Goal: Transaction & Acquisition: Book appointment/travel/reservation

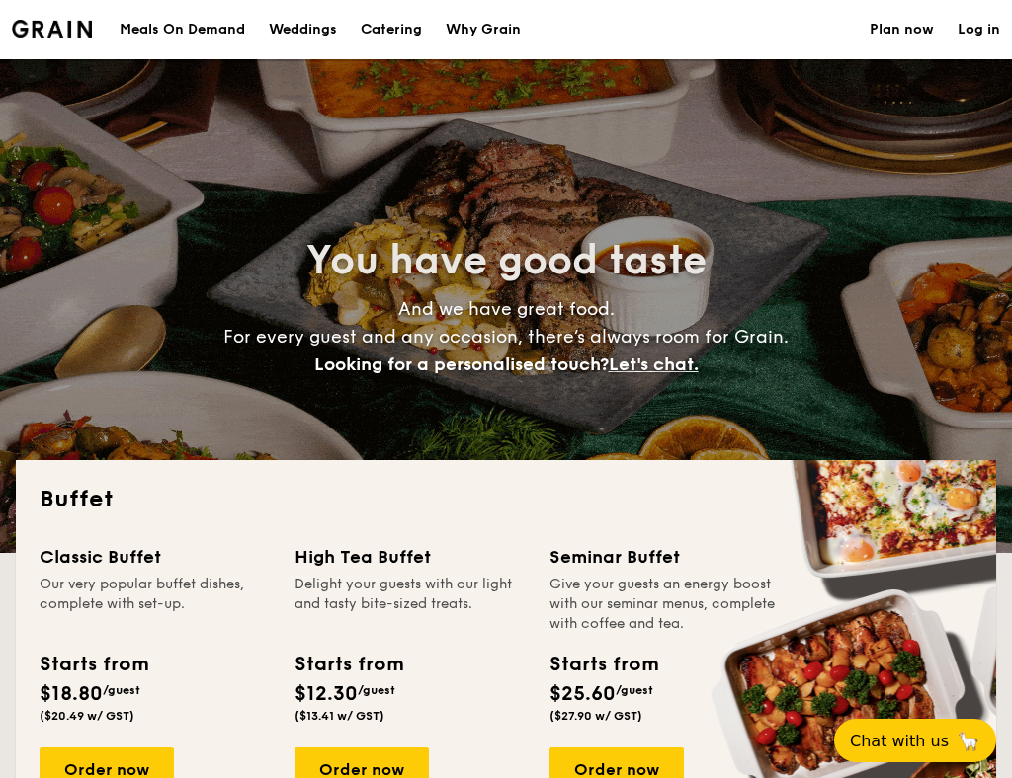
select select
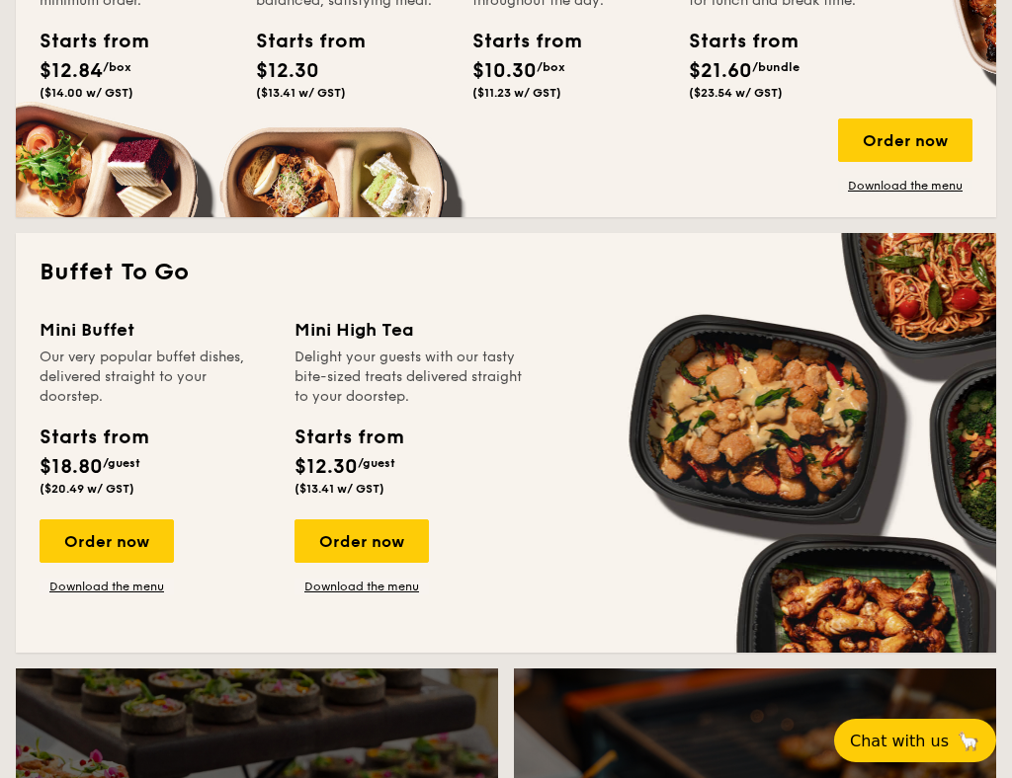
scroll to position [1112, 0]
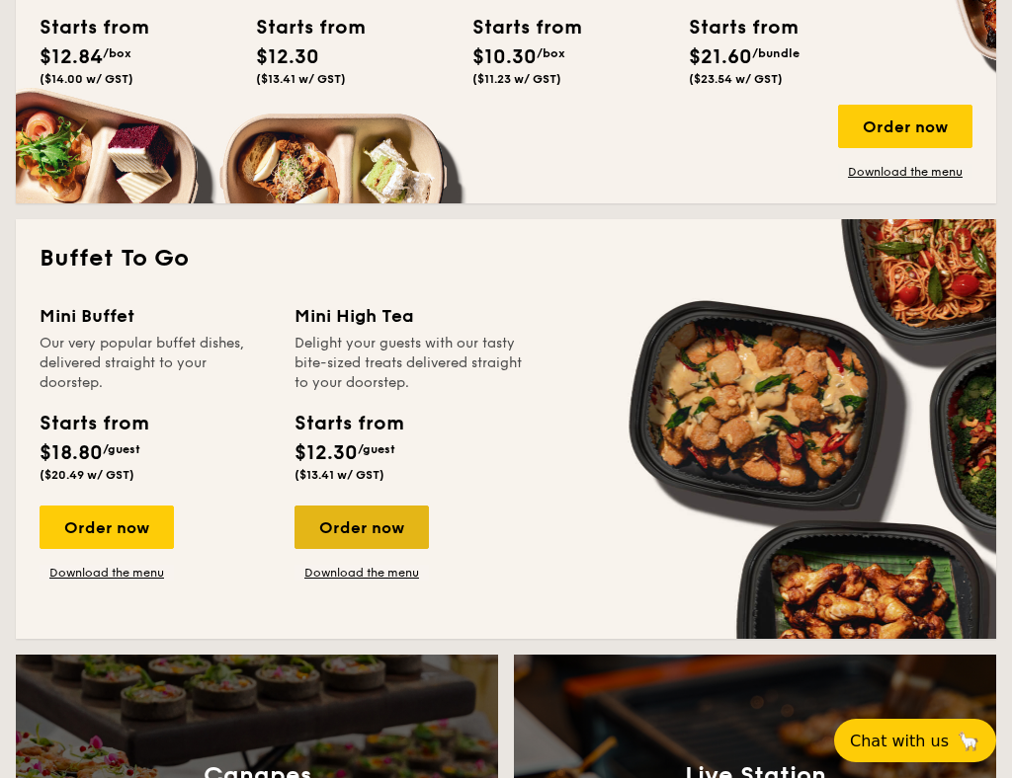
click at [380, 528] on div "Order now" at bounding box center [361, 527] width 134 height 43
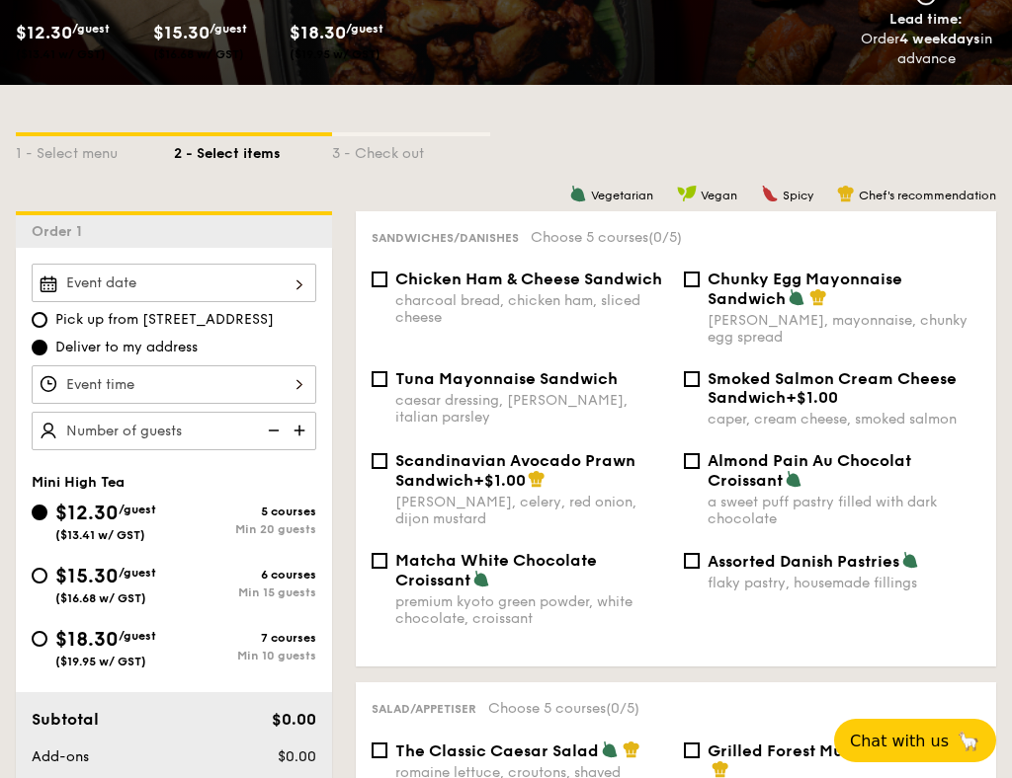
scroll to position [360, 0]
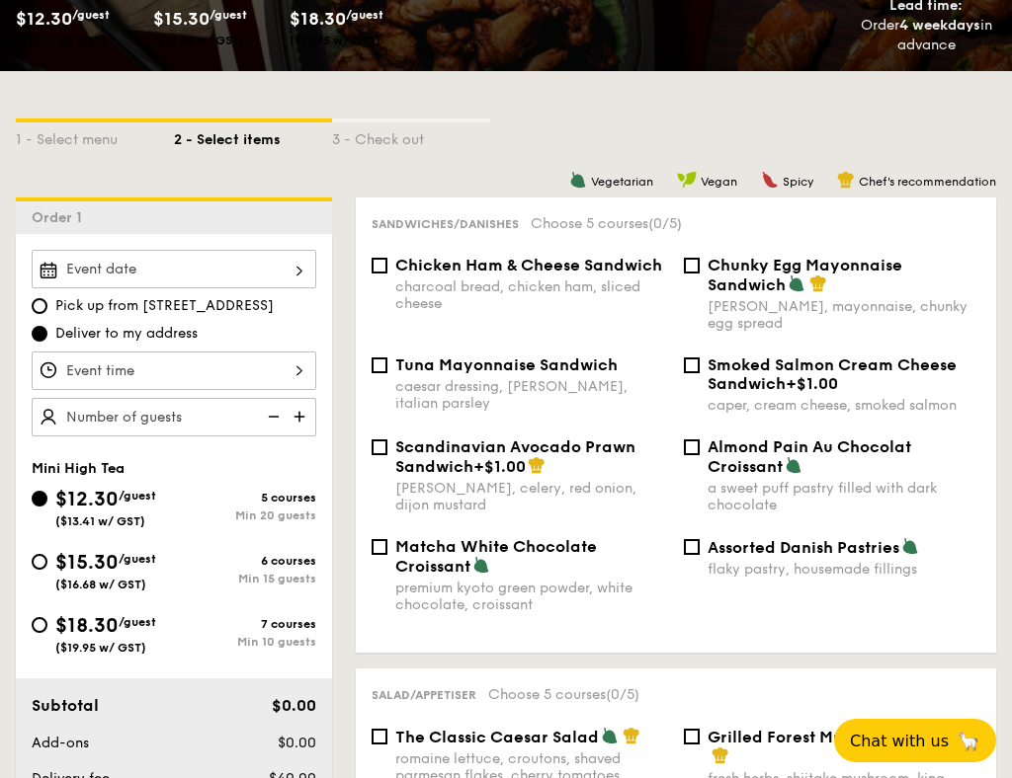
click at [205, 275] on div at bounding box center [174, 269] width 285 height 39
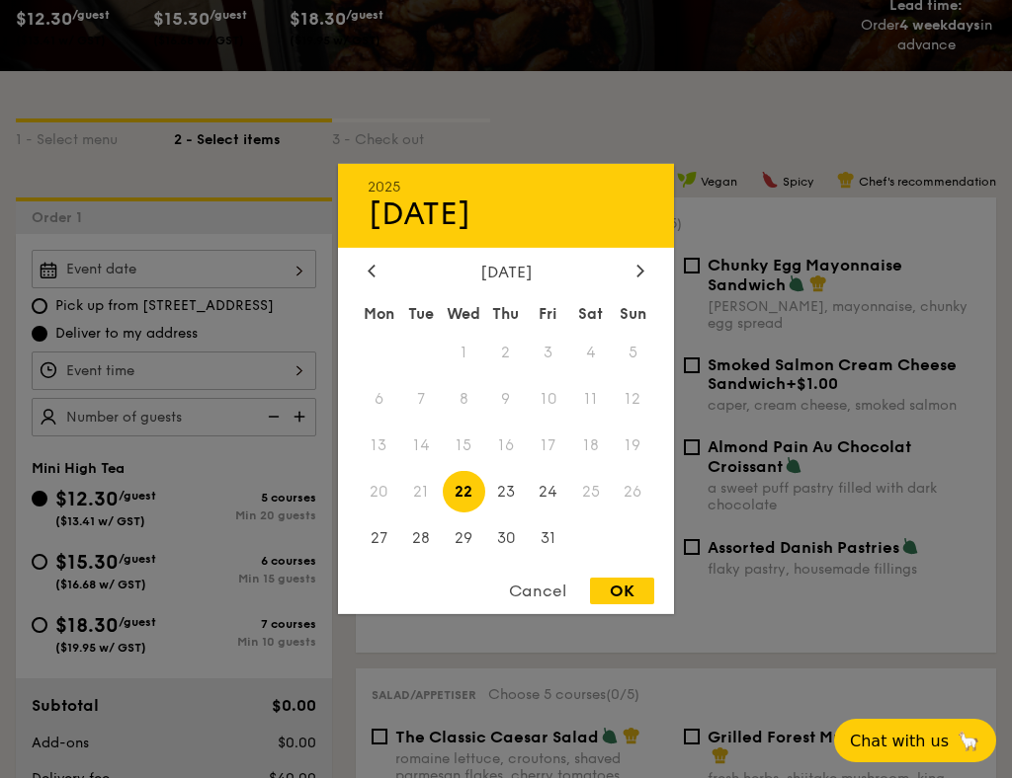
click at [637, 259] on div "2025 Oct [DATE] Tue Wed Thu Fri Sat Sun 1 2 3 4 5 6 7 8 9 10 11 12 13 14 15 16 …" at bounding box center [506, 389] width 336 height 450
click at [641, 273] on icon at bounding box center [640, 270] width 8 height 13
click at [361, 268] on div "[DATE]" at bounding box center [506, 272] width 336 height 19
click at [366, 270] on div at bounding box center [372, 272] width 18 height 19
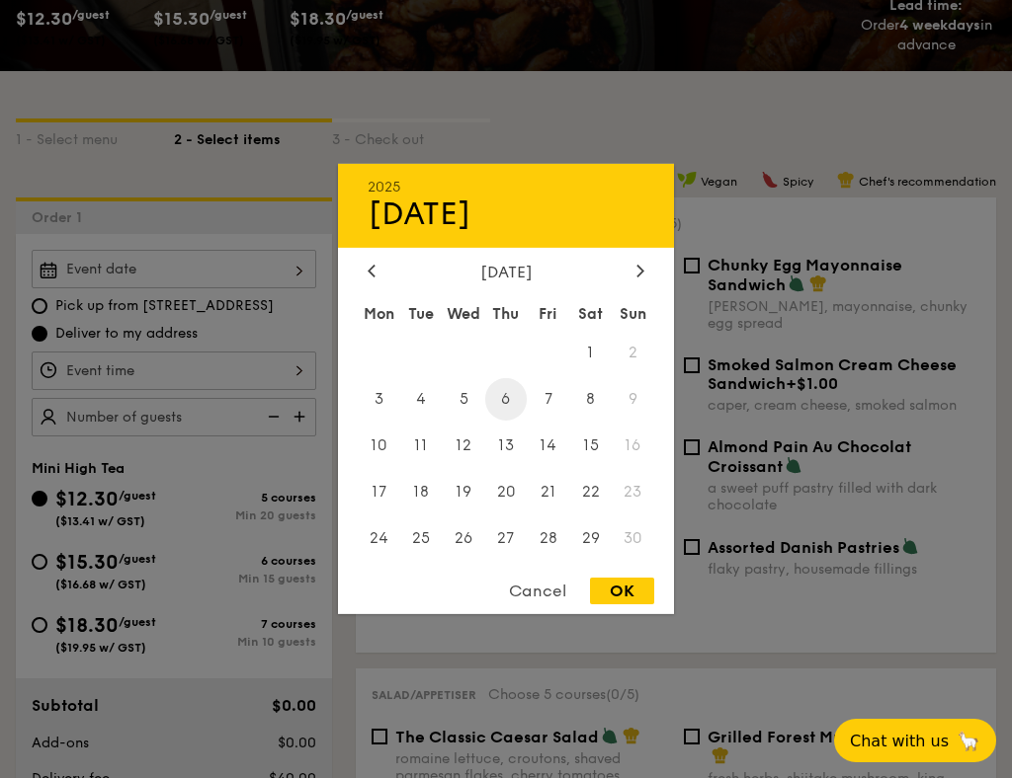
click at [506, 399] on span "6" at bounding box center [506, 399] width 42 height 42
click at [220, 347] on div at bounding box center [506, 389] width 1012 height 778
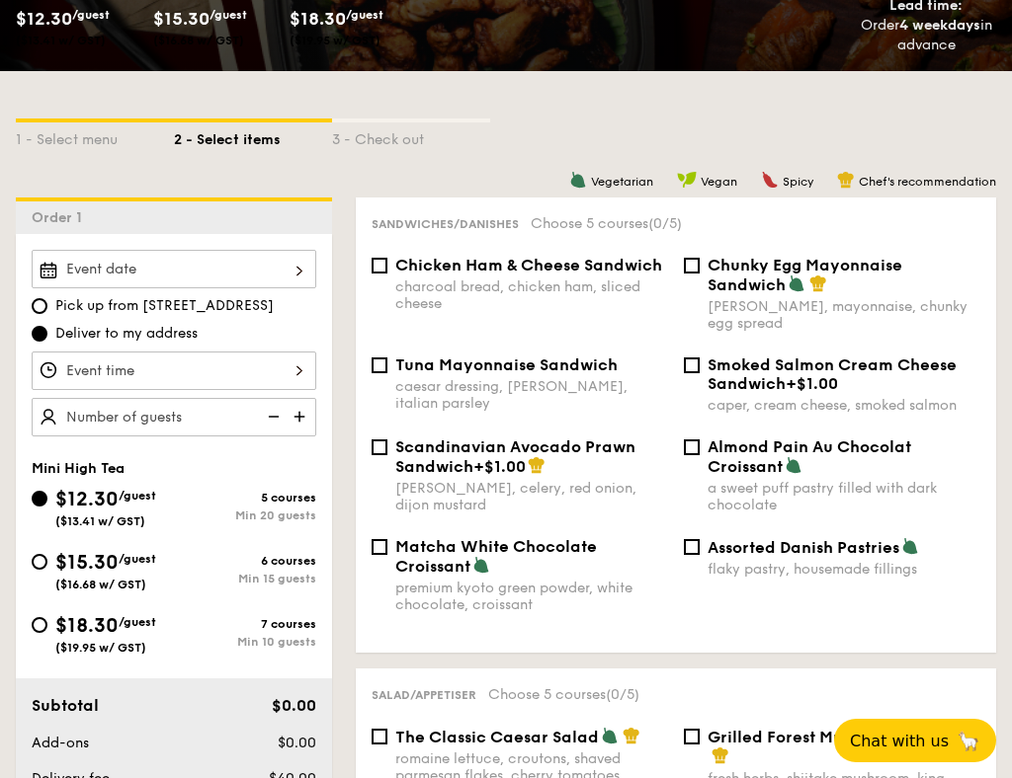
click at [217, 379] on div at bounding box center [174, 371] width 285 height 39
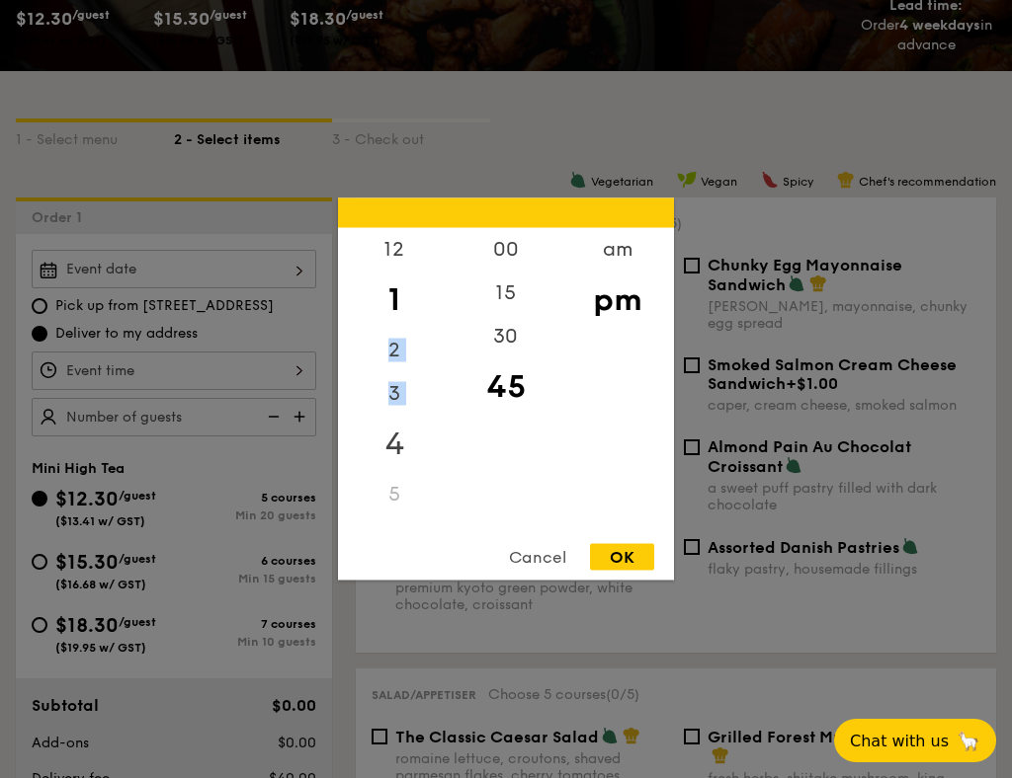
drag, startPoint x: 396, startPoint y: 322, endPoint x: 396, endPoint y: 428, distance: 105.7
click at [396, 425] on div "12 1 2 3 4 5 6 7 8 9 10 11" at bounding box center [394, 378] width 112 height 301
click at [396, 442] on div "9" at bounding box center [394, 436] width 112 height 43
click at [389, 439] on div "9" at bounding box center [394, 436] width 112 height 43
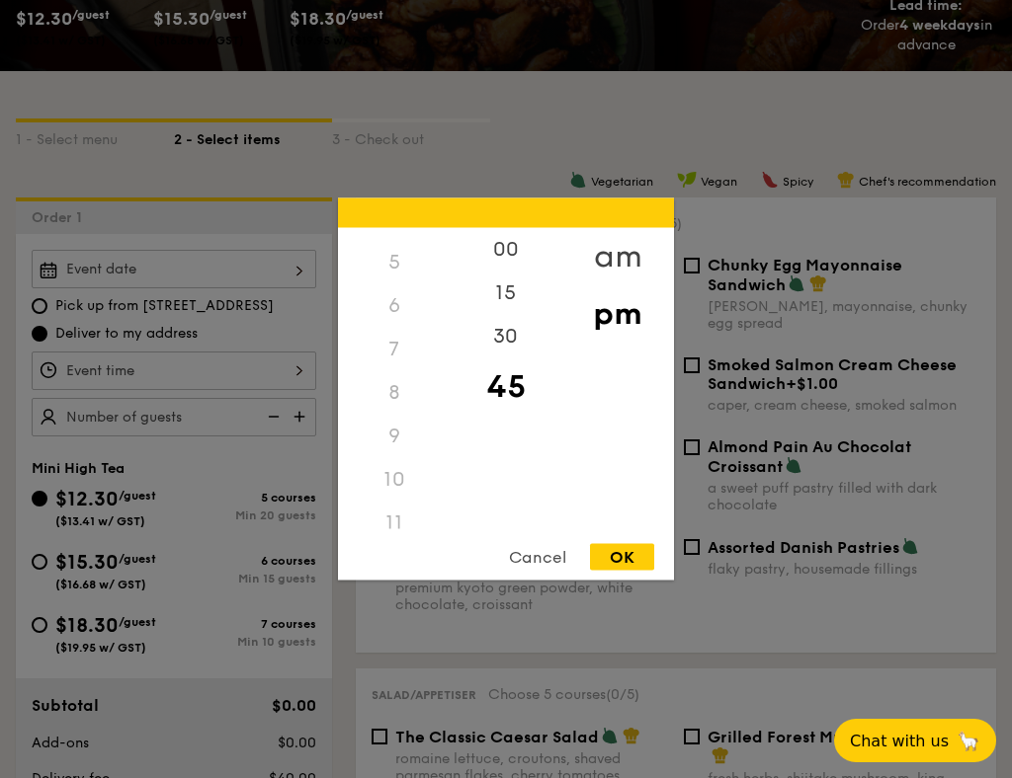
click at [608, 255] on div "am" at bounding box center [617, 256] width 112 height 57
click at [390, 444] on div "9" at bounding box center [394, 444] width 112 height 57
click at [500, 248] on div "00" at bounding box center [505, 256] width 112 height 57
click at [602, 562] on div "OK" at bounding box center [622, 557] width 64 height 27
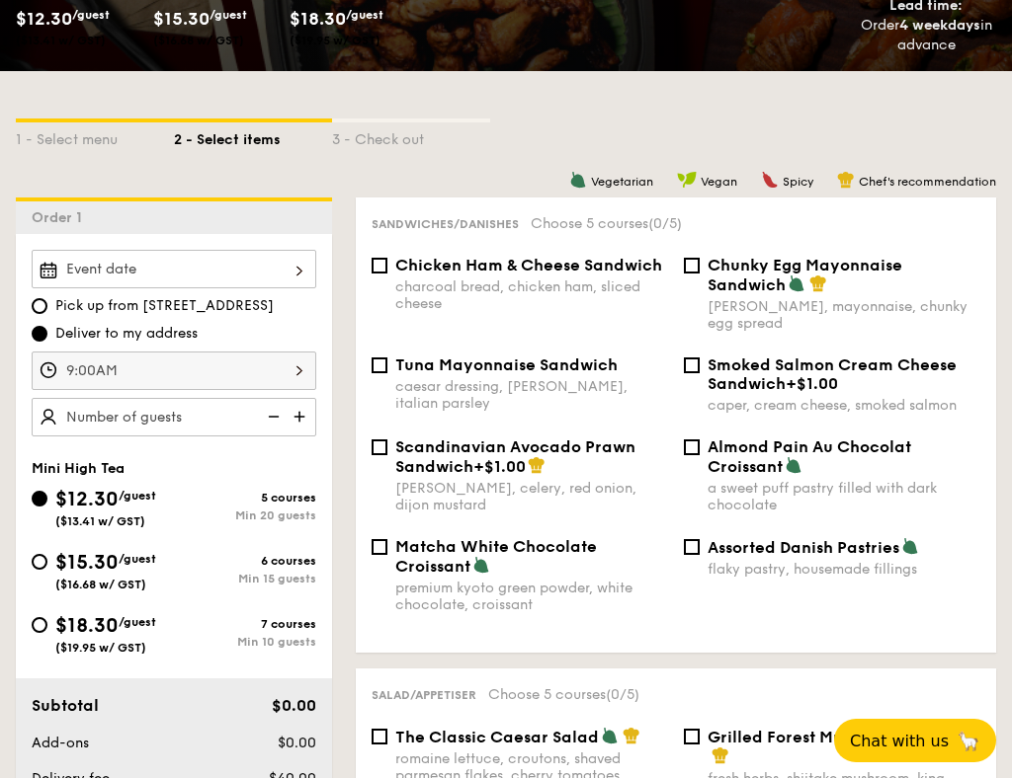
click at [259, 374] on div "9:00AM" at bounding box center [174, 371] width 285 height 39
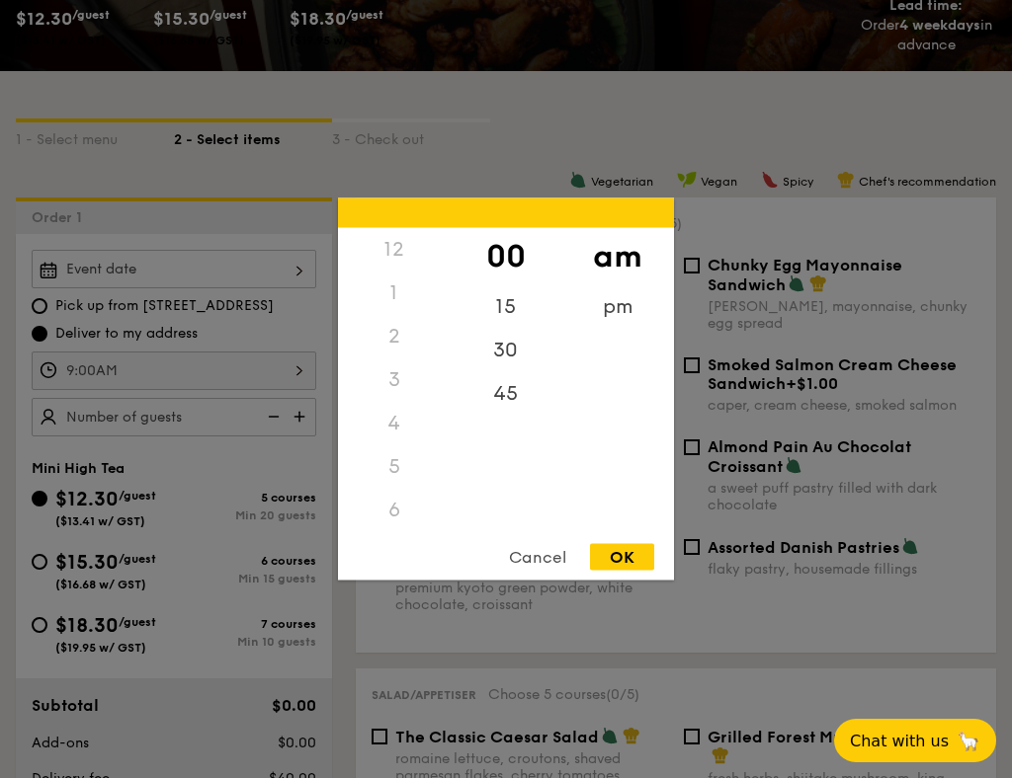
scroll to position [174, 0]
click at [395, 422] on div "8" at bounding box center [394, 430] width 112 height 57
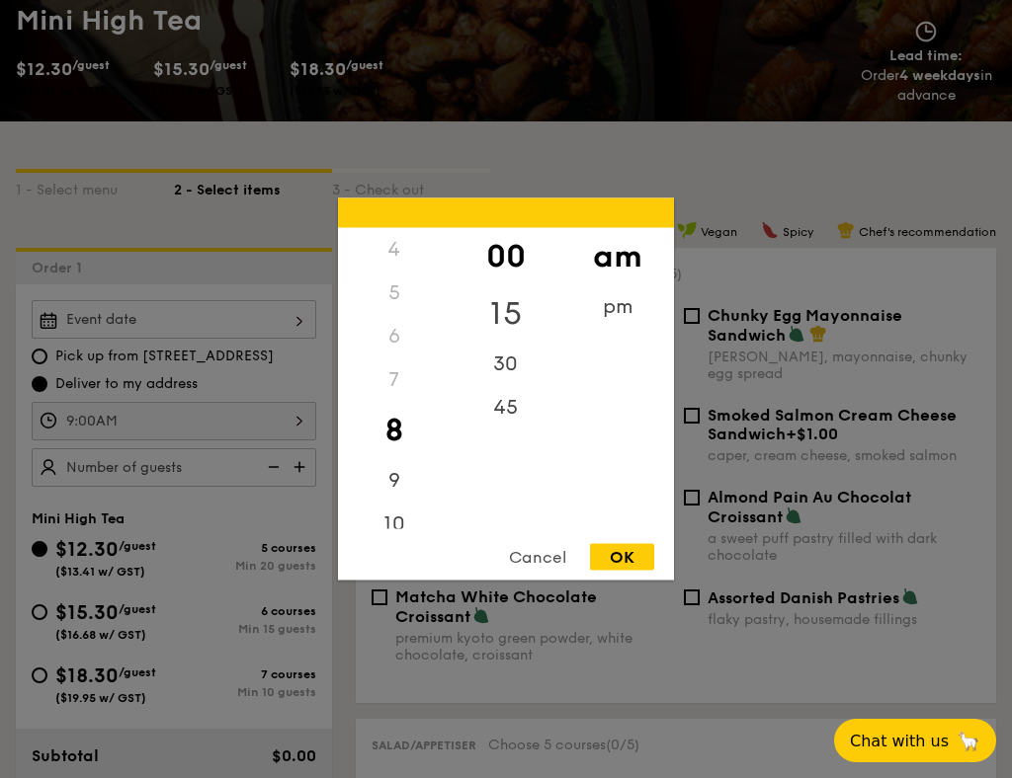
scroll to position [332, 0]
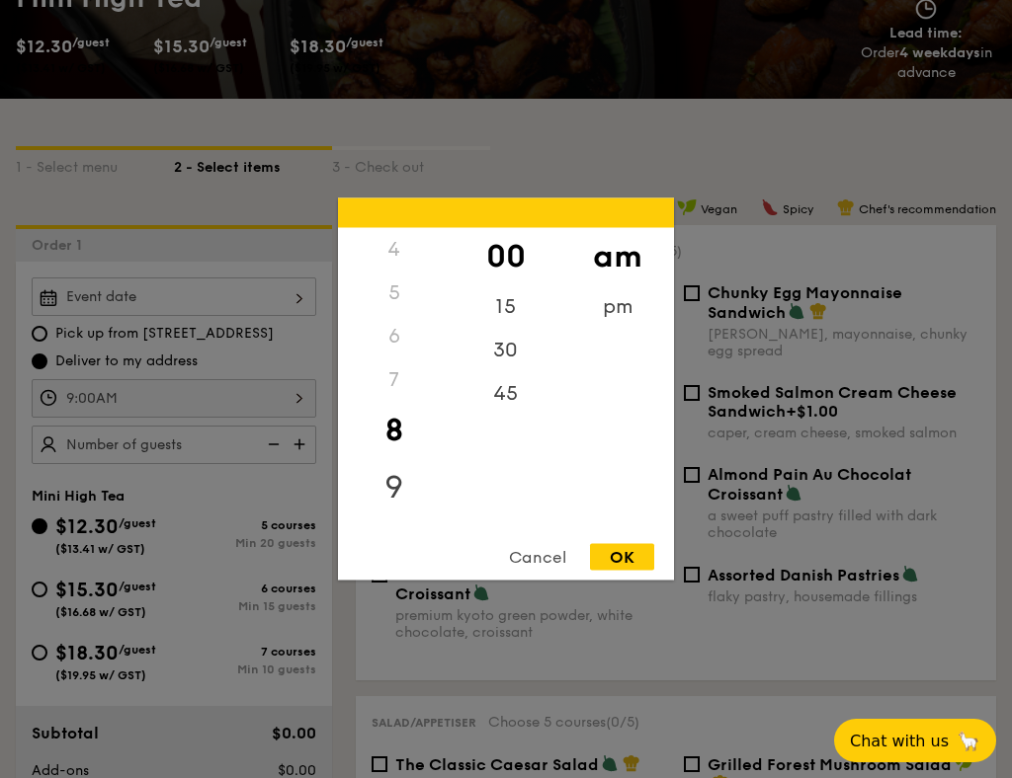
click at [391, 487] on div "9" at bounding box center [394, 487] width 112 height 57
click at [395, 426] on div "8" at bounding box center [394, 430] width 112 height 57
click at [513, 396] on div "45" at bounding box center [505, 400] width 112 height 57
click at [629, 554] on div "OK" at bounding box center [622, 557] width 64 height 27
type input "8:45AM"
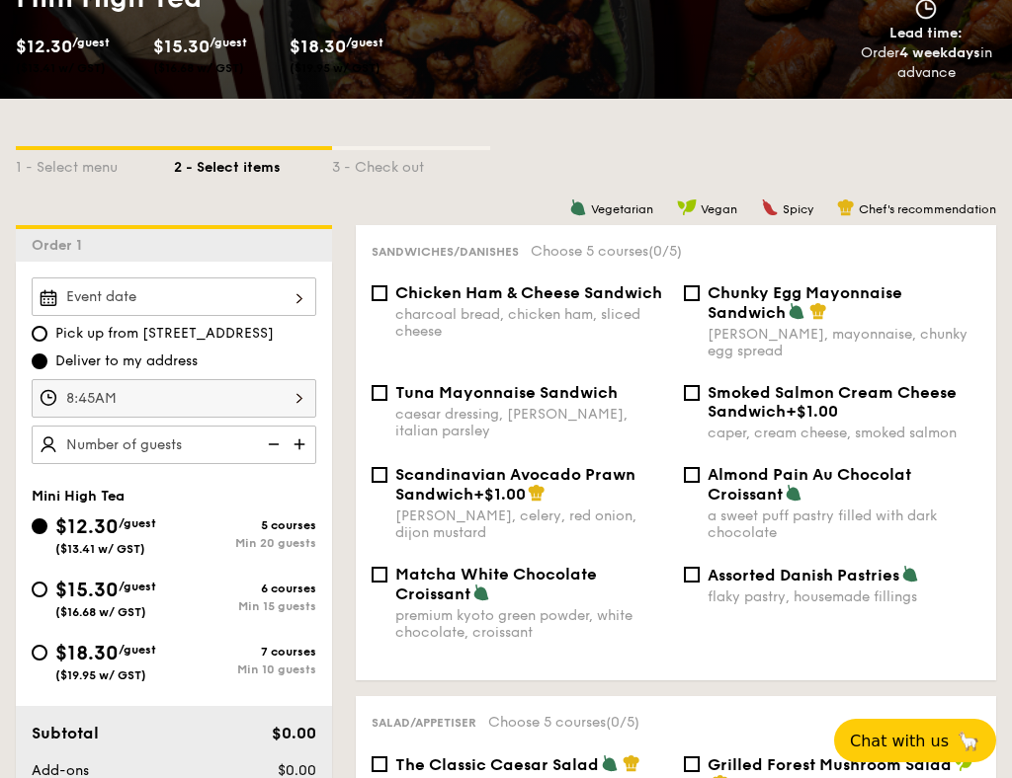
click at [301, 446] on img at bounding box center [301, 445] width 30 height 38
type input "20 guests"
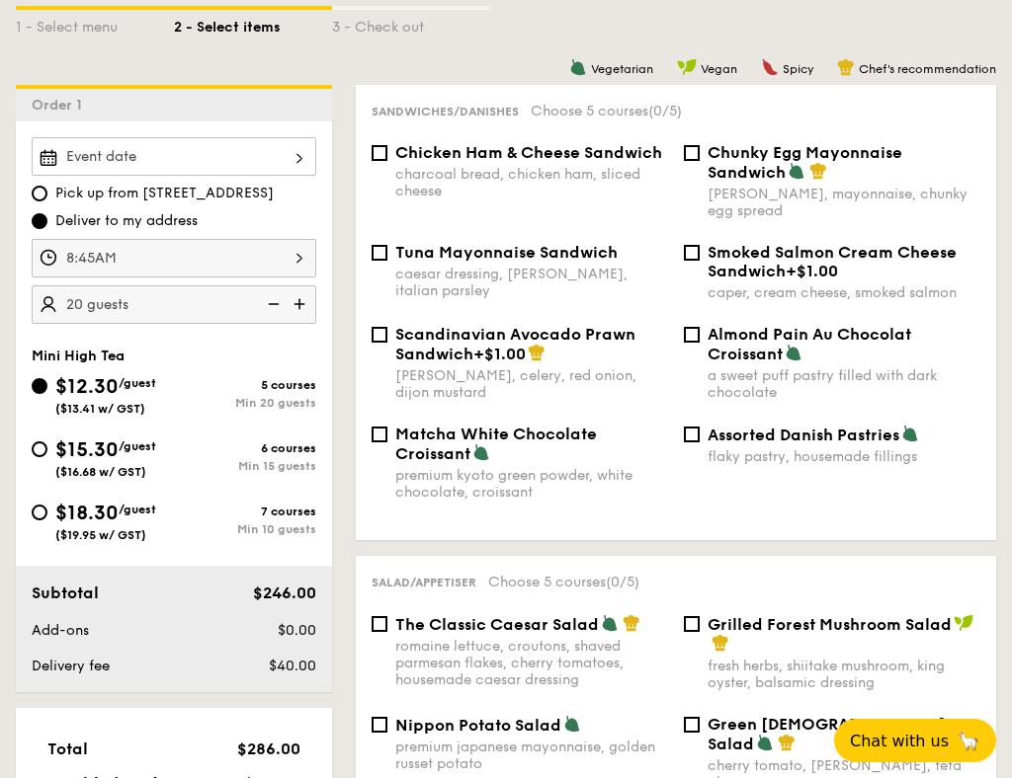
scroll to position [471, 0]
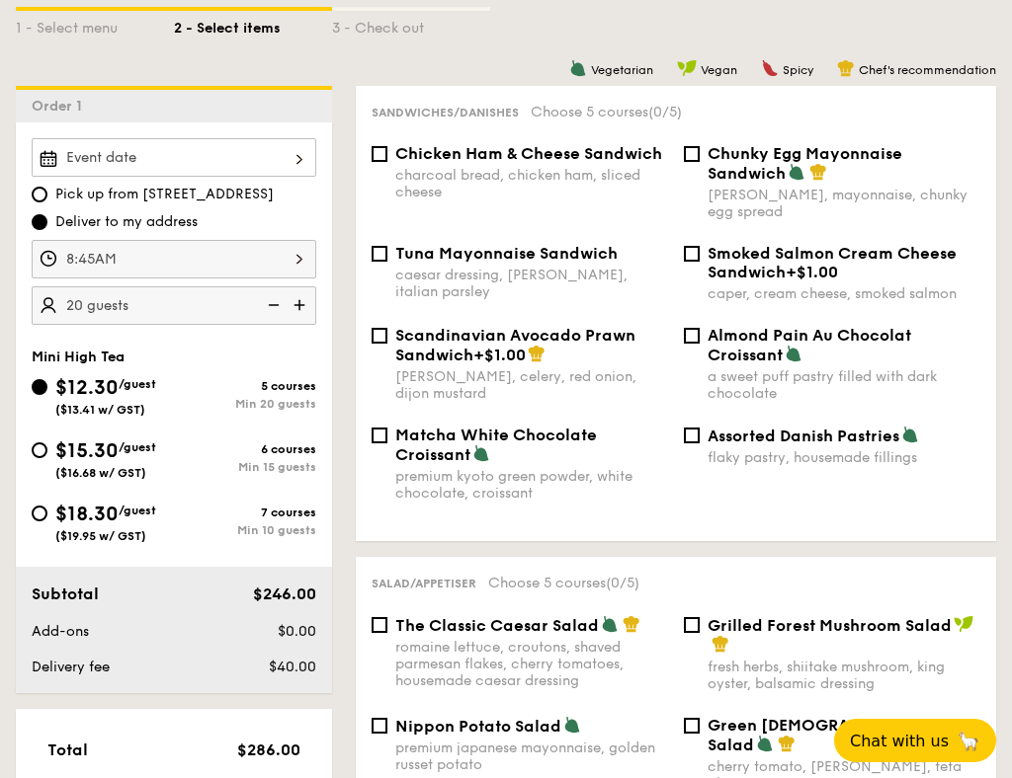
click at [490, 190] on div "charcoal bread, chicken ham, sliced cheese" at bounding box center [531, 184] width 273 height 34
click at [387, 162] on input "Chicken Ham & Cheese Sandwich charcoal bread, chicken ham, sliced cheese" at bounding box center [379, 154] width 16 height 16
checkbox input "true"
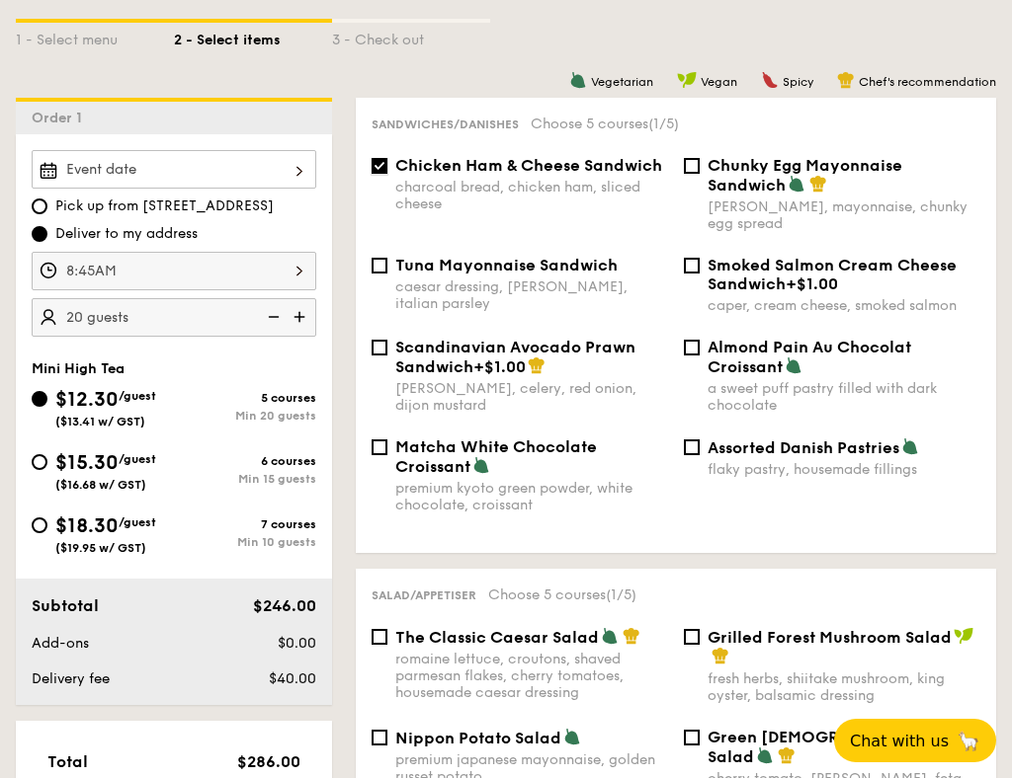
scroll to position [431, 0]
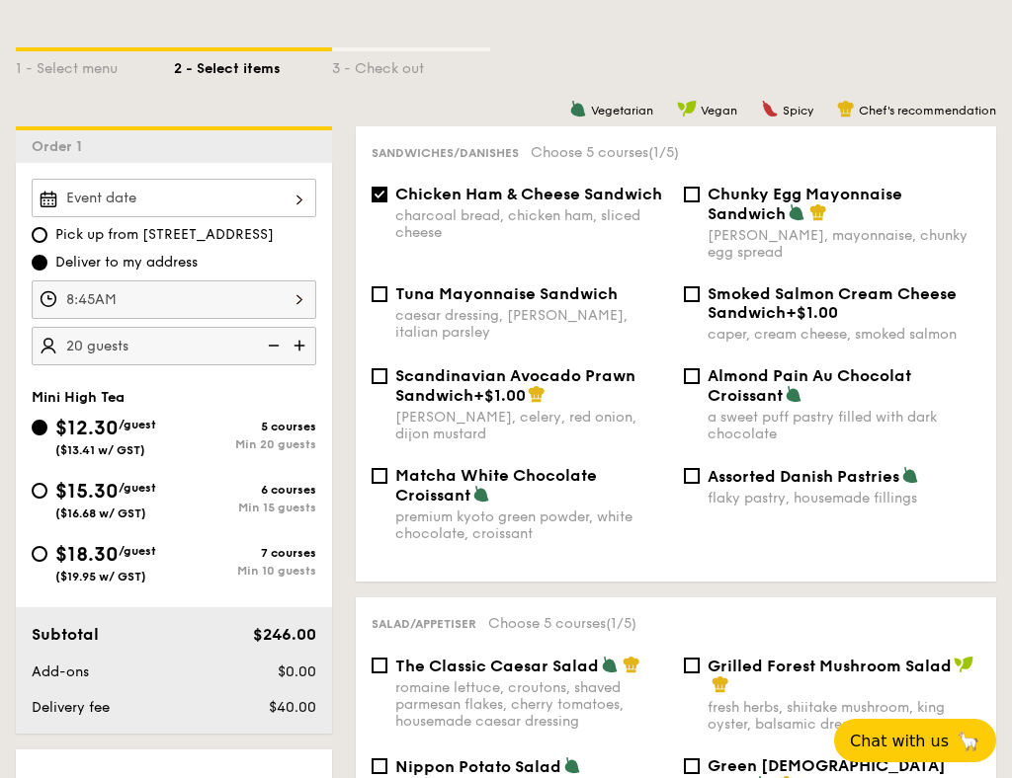
click at [760, 478] on span "Assorted Danish Pastries" at bounding box center [803, 476] width 192 height 19
click at [699, 478] on input "Assorted Danish Pastries flaky pastry, housemade fillings" at bounding box center [692, 476] width 16 height 16
checkbox input "true"
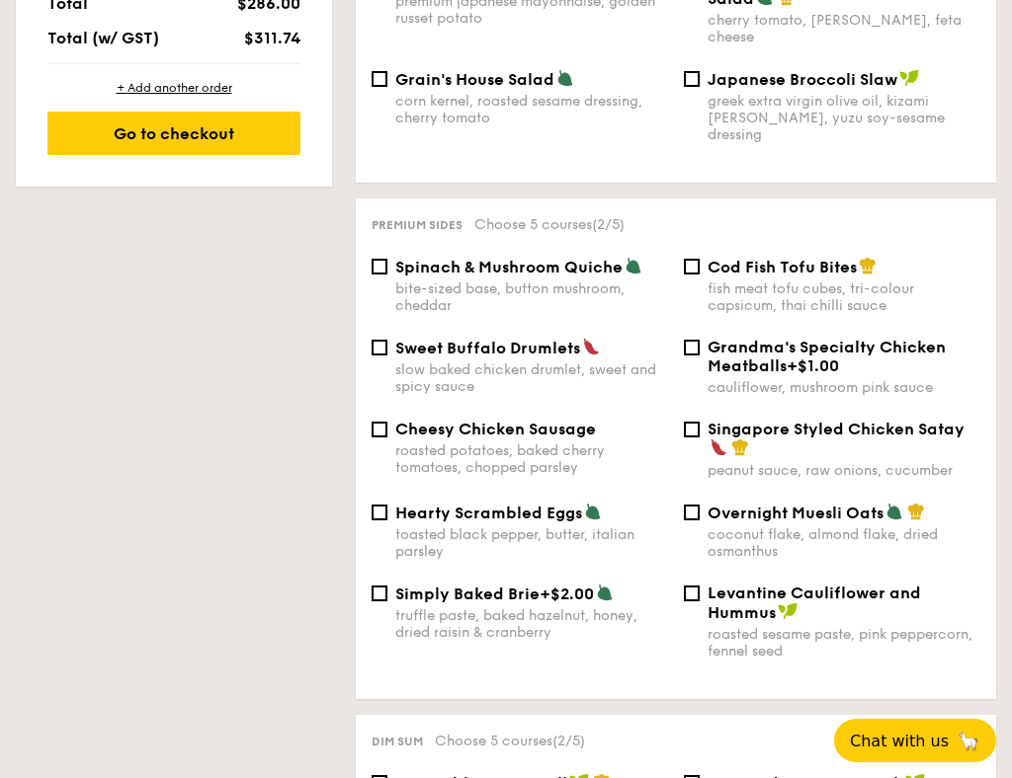
scroll to position [1248, 0]
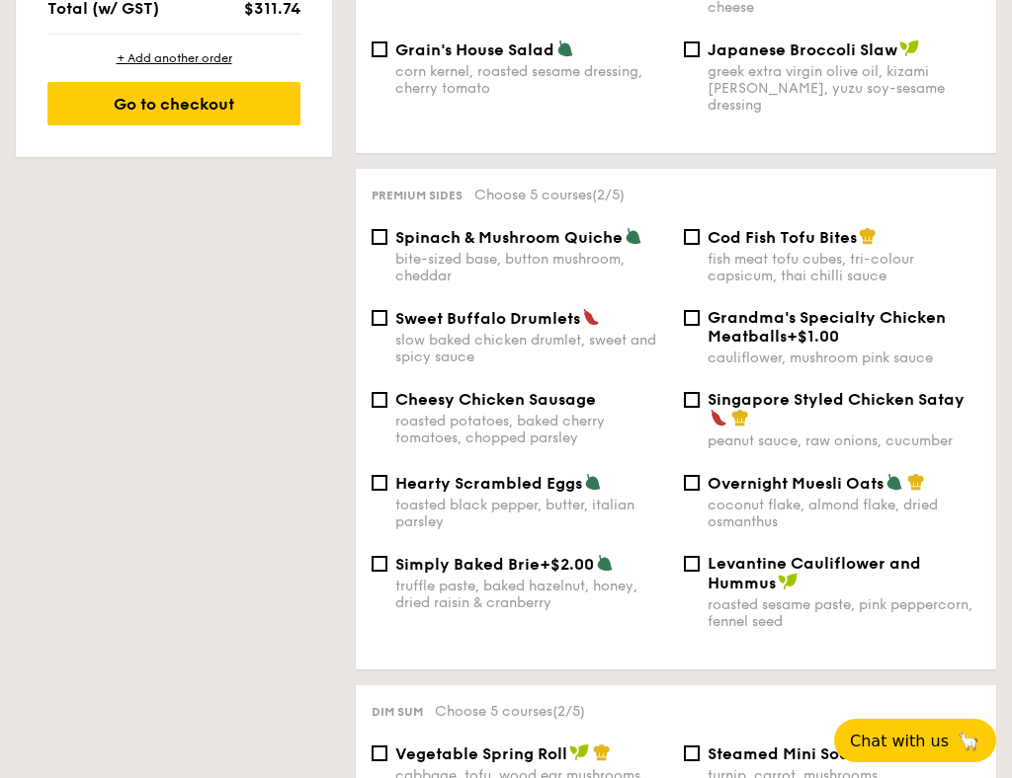
click at [760, 497] on div "coconut flake, almond flake, dried osmanthus" at bounding box center [843, 514] width 273 height 34
click at [699, 478] on input "Overnight Muesli Oats coconut flake, almond flake, dried osmanthus" at bounding box center [692, 483] width 16 height 16
checkbox input "true"
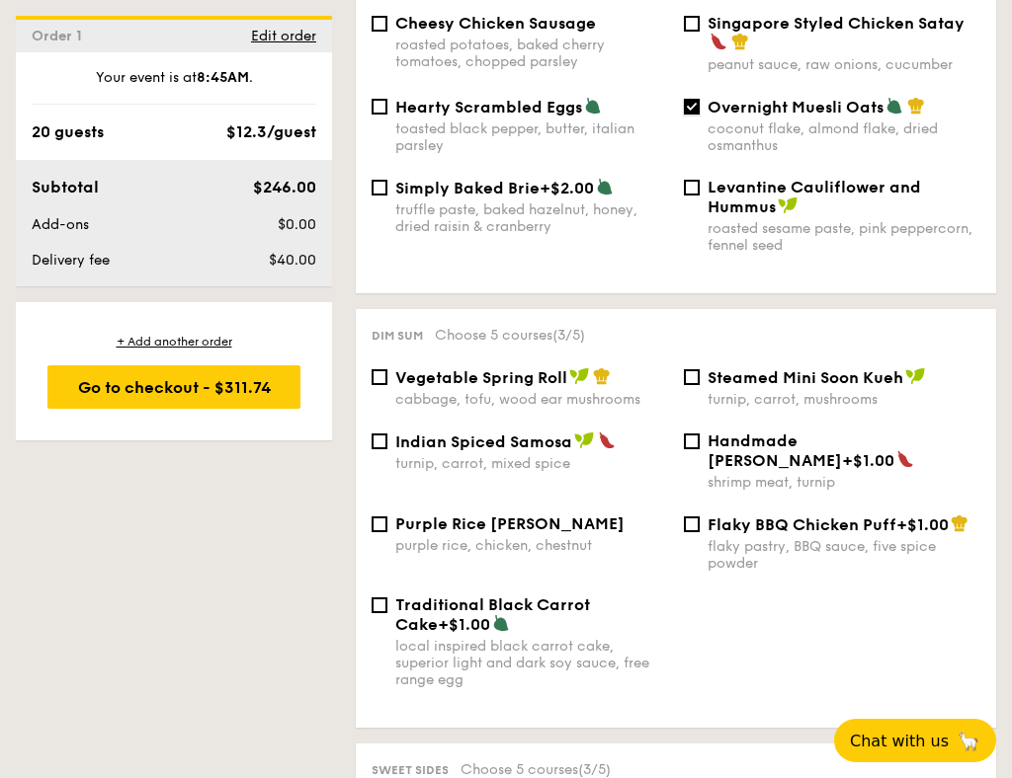
scroll to position [1670, 0]
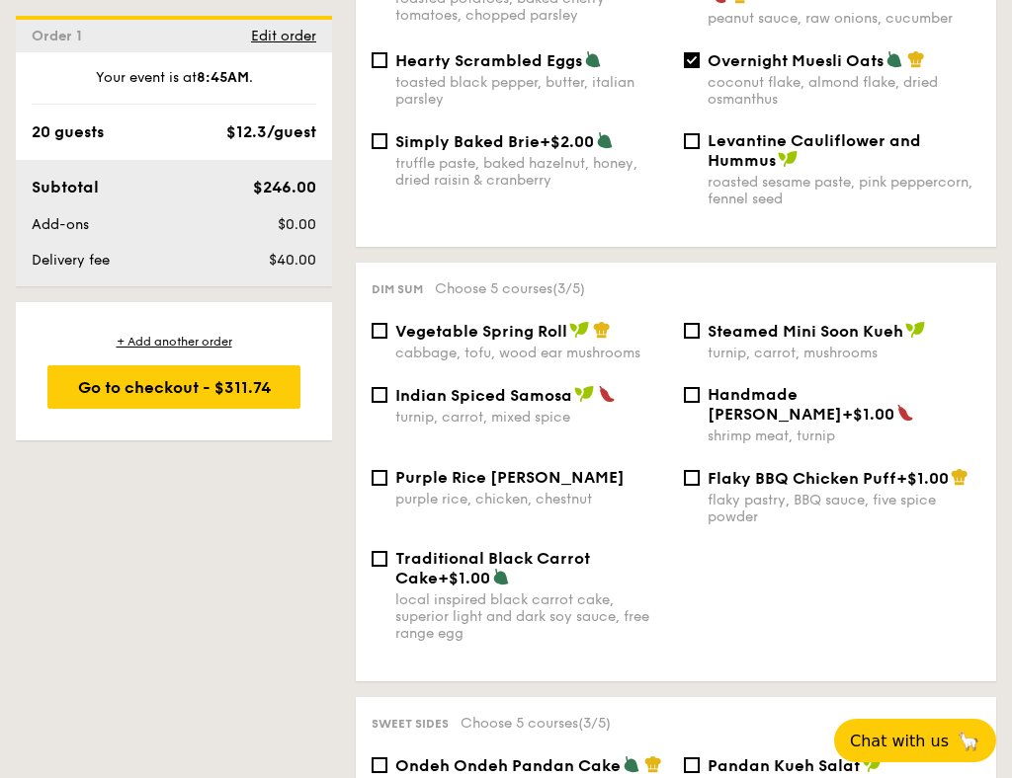
click at [543, 386] on span "Indian Spiced Samosa" at bounding box center [483, 395] width 177 height 19
click at [387, 387] on input "Indian Spiced Samosa turnip, carrot, mixed spice" at bounding box center [379, 395] width 16 height 16
checkbox input "true"
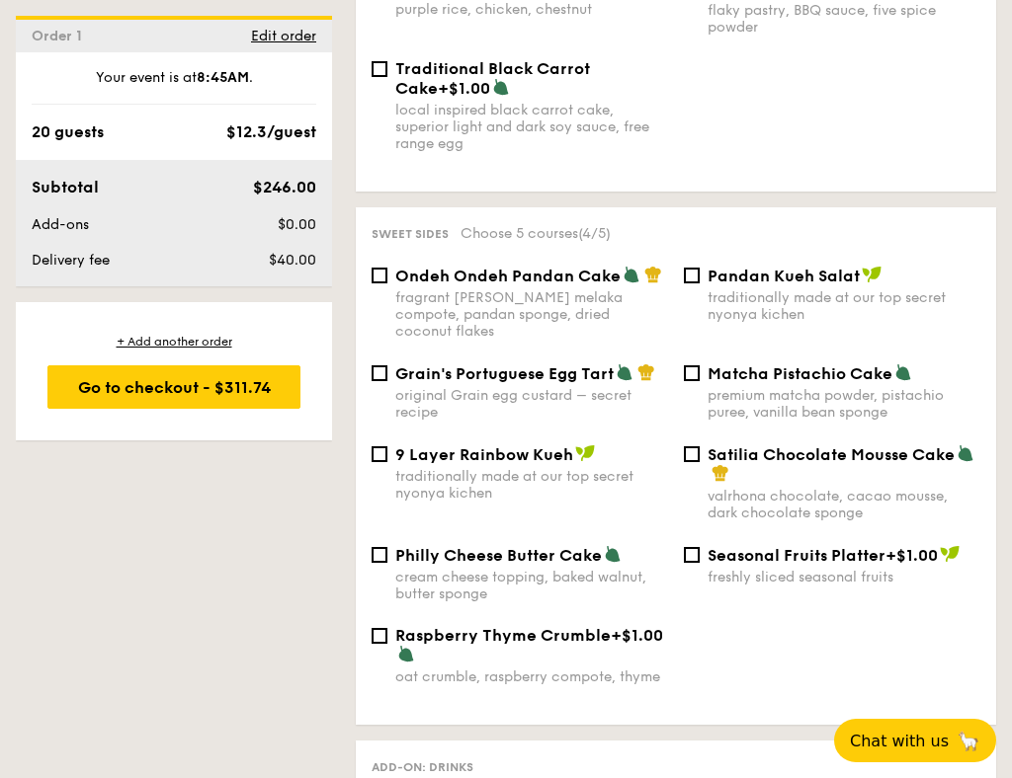
click at [533, 289] on div "fragrant [PERSON_NAME] melaka compote, pandan sponge, dried coconut flakes" at bounding box center [531, 314] width 273 height 50
click at [387, 268] on input "Ondeh Ondeh Pandan Cake fragrant [PERSON_NAME] melaka compote, pandan sponge, d…" at bounding box center [379, 276] width 16 height 16
checkbox input "true"
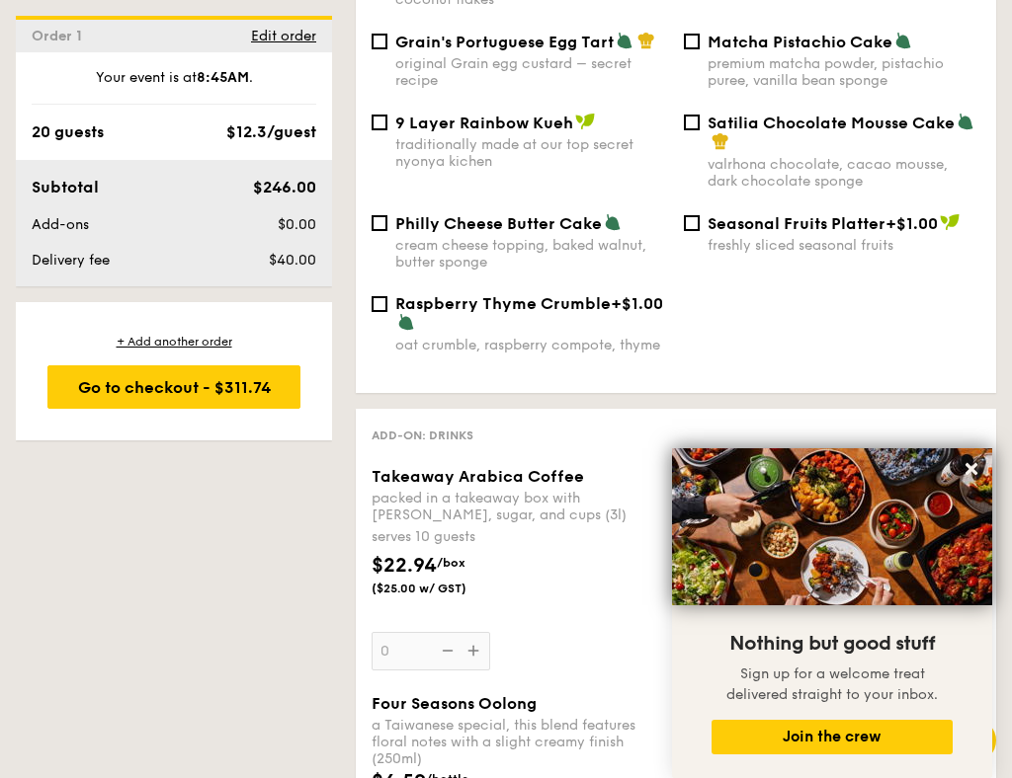
scroll to position [2509, 0]
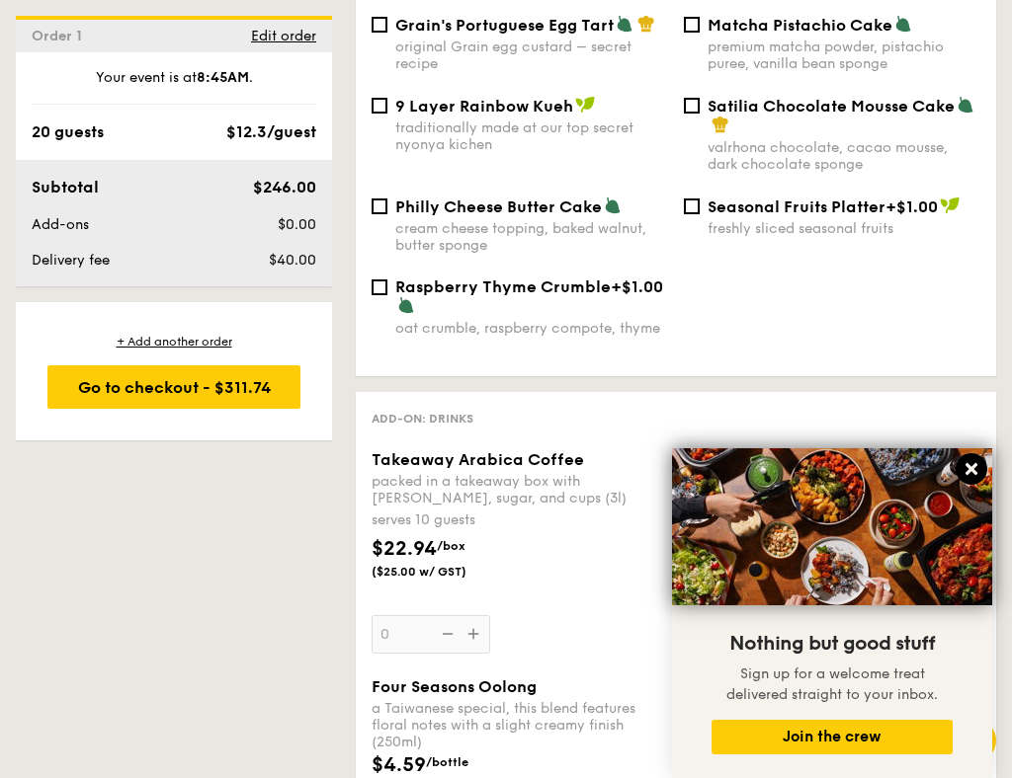
click at [966, 471] on icon at bounding box center [971, 469] width 18 height 18
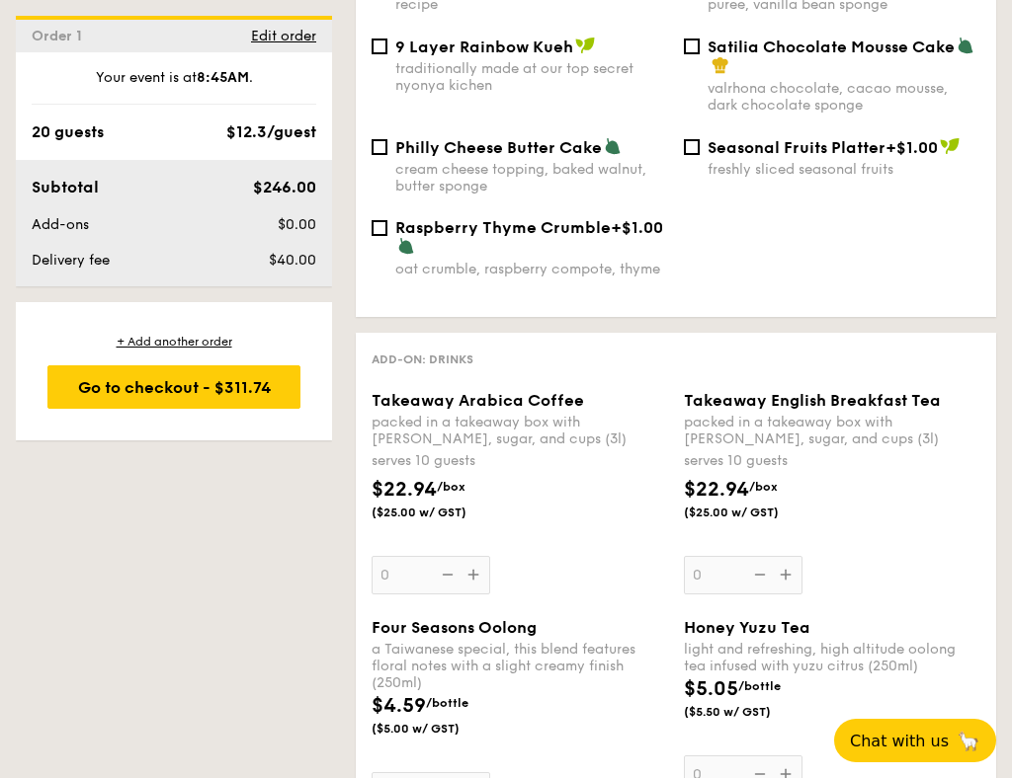
click at [467, 520] on div "Takeaway Arabica Coffee packed in a takeaway box with [PERSON_NAME], sugar, and…" at bounding box center [519, 492] width 296 height 203
click at [467, 556] on input "0" at bounding box center [430, 575] width 119 height 39
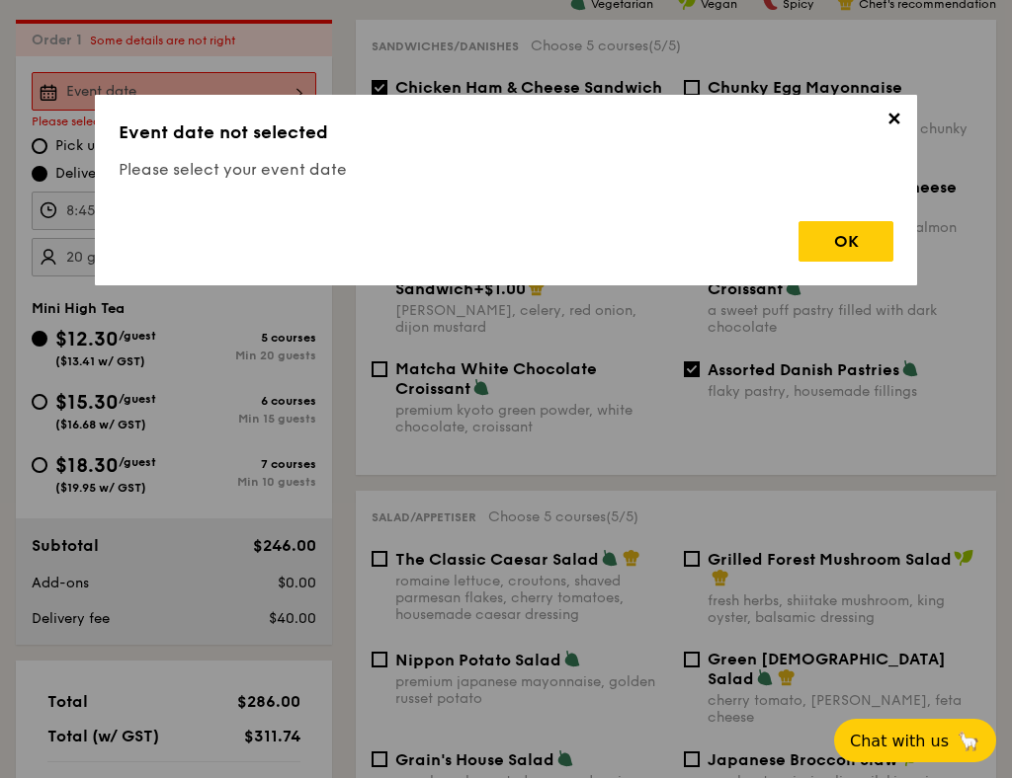
scroll to position [528, 0]
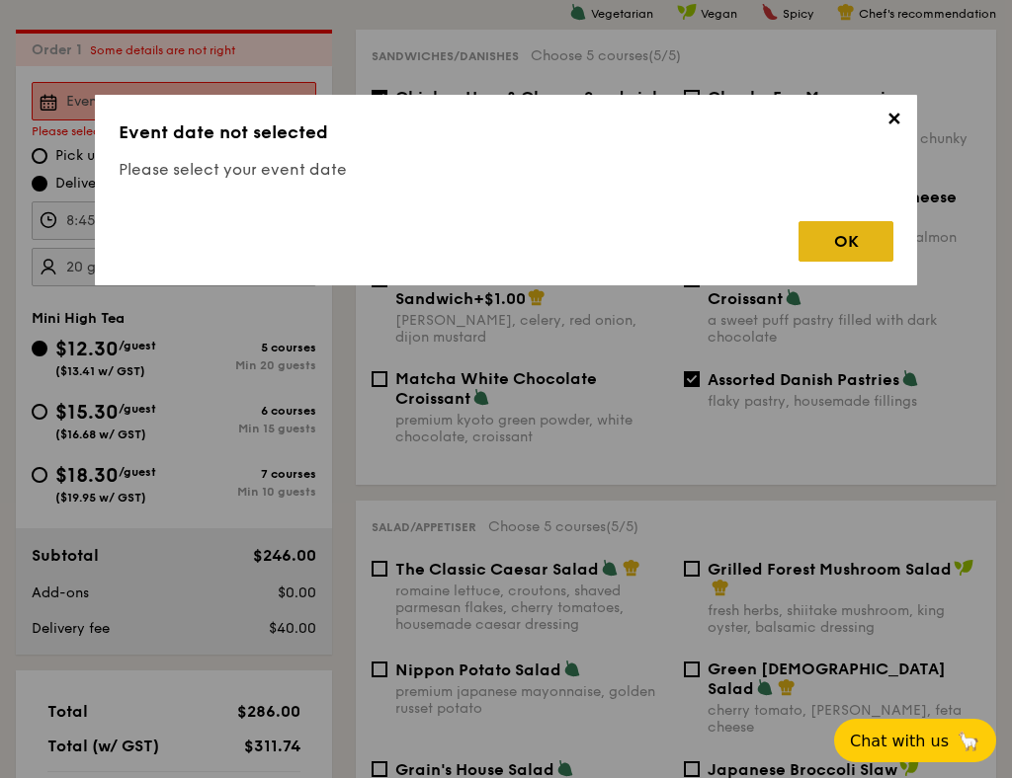
click at [823, 237] on div "OK" at bounding box center [845, 241] width 95 height 41
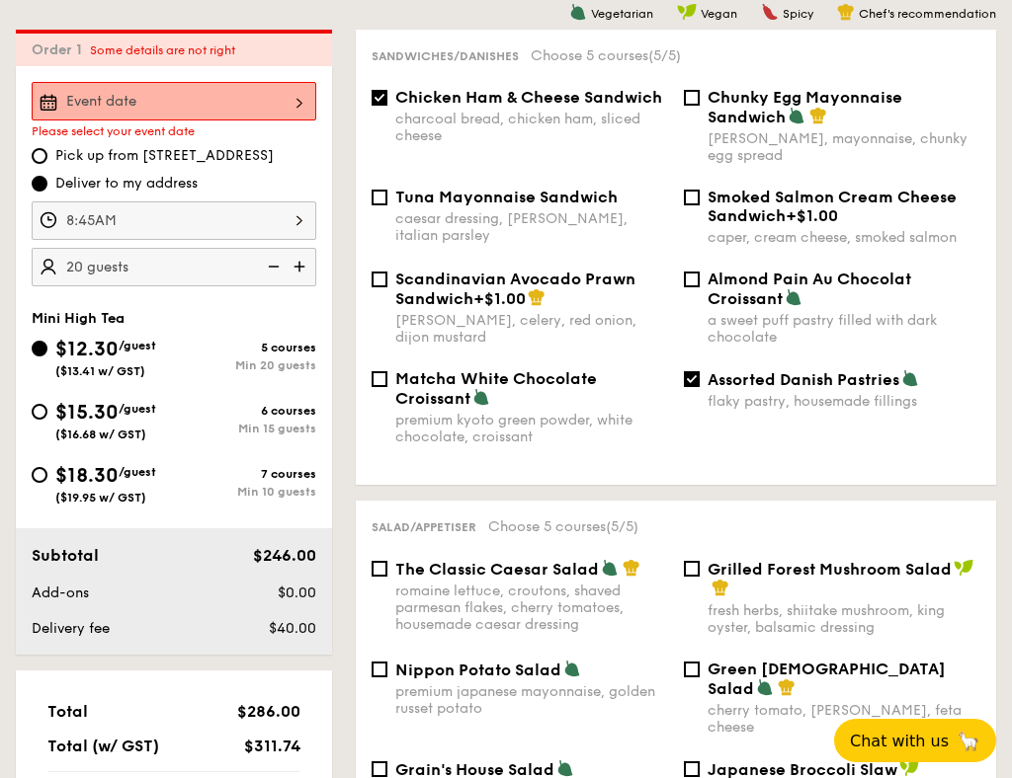
click at [147, 90] on div at bounding box center [174, 101] width 285 height 39
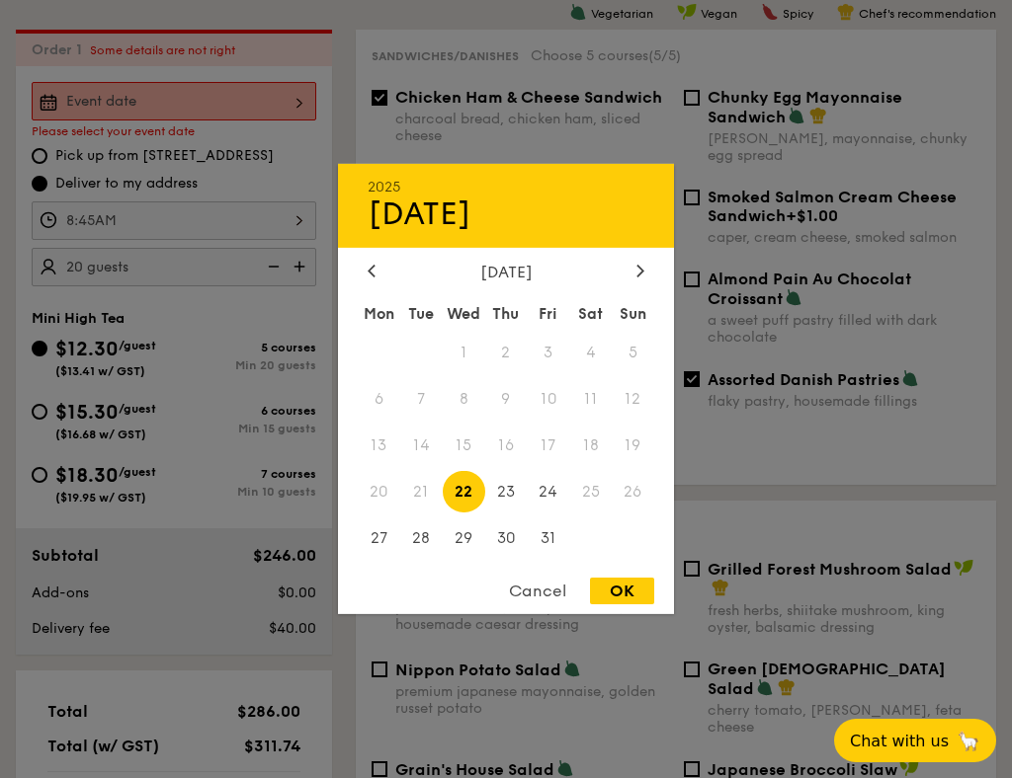
click at [629, 266] on div "[DATE]" at bounding box center [505, 272] width 277 height 19
click at [634, 269] on div at bounding box center [640, 272] width 18 height 19
click at [508, 397] on span "6" at bounding box center [506, 399] width 42 height 42
click at [636, 607] on div "Cancel OK" at bounding box center [506, 596] width 336 height 37
click at [635, 594] on div "OK" at bounding box center [622, 591] width 64 height 27
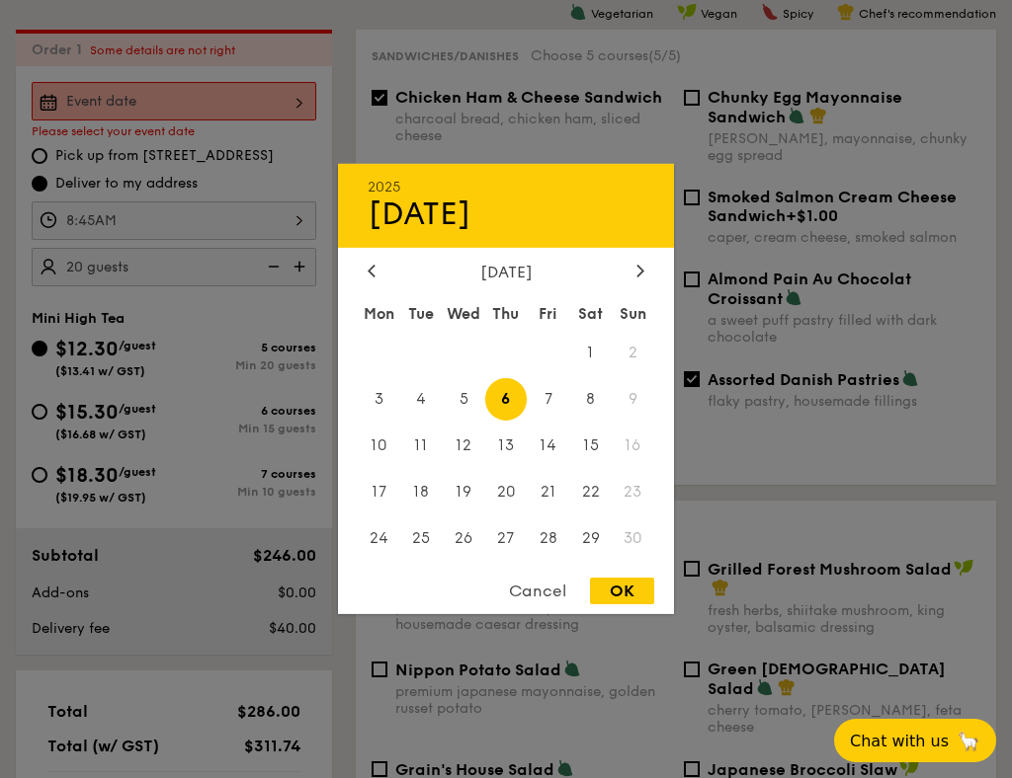
type input "[DATE]"
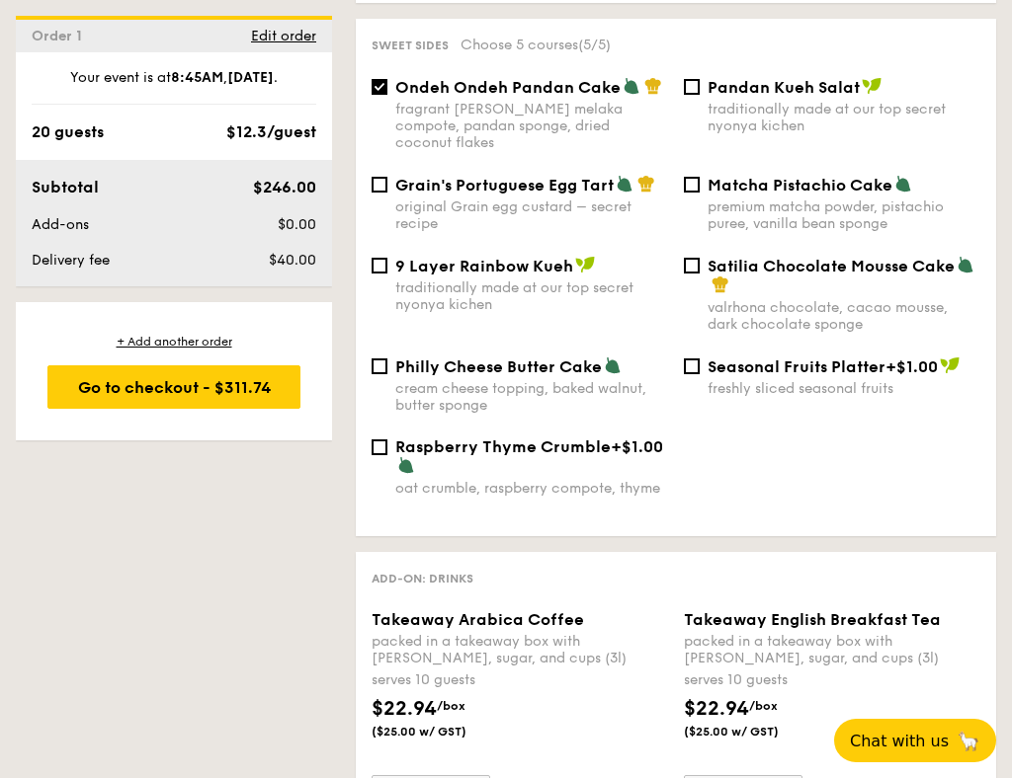
scroll to position [2431, 0]
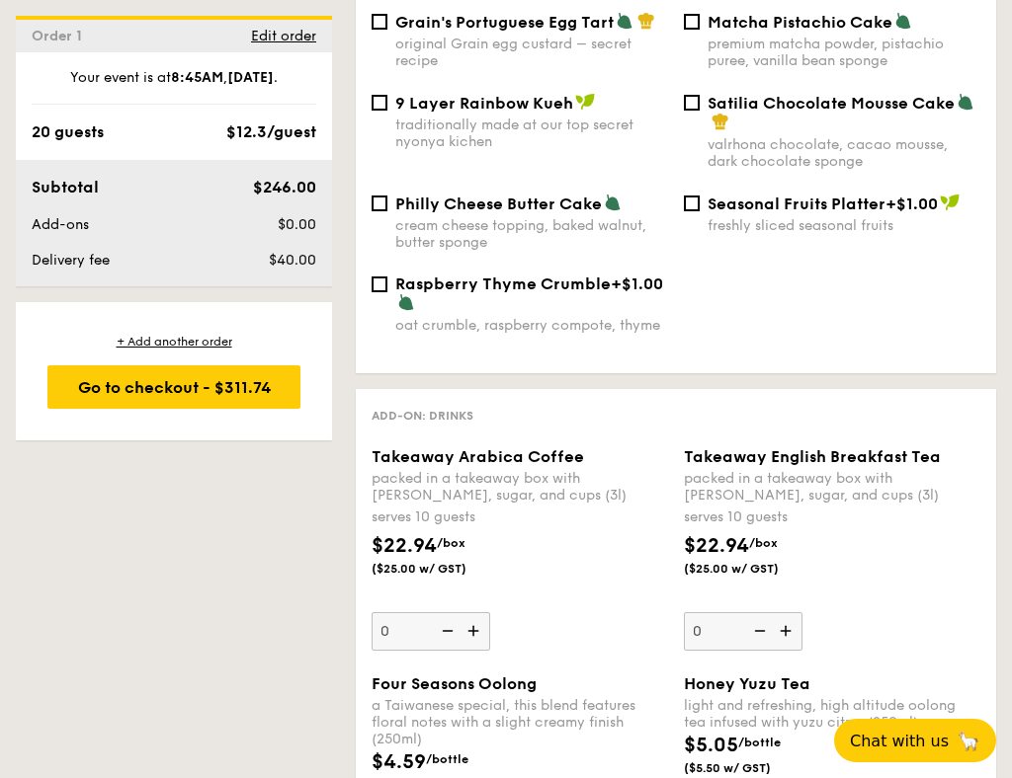
click at [467, 612] on img at bounding box center [475, 631] width 30 height 38
click at [467, 612] on input "0" at bounding box center [430, 631] width 119 height 39
type input "1"
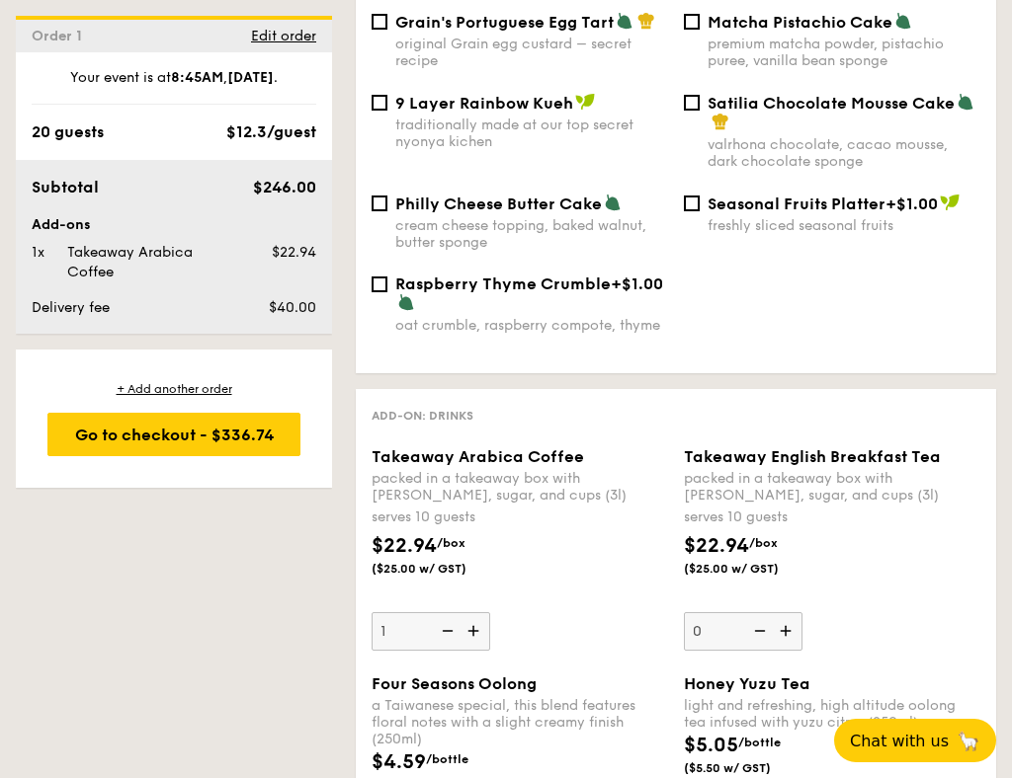
click at [782, 612] on img at bounding box center [787, 631] width 30 height 38
click at [782, 612] on input "0" at bounding box center [743, 631] width 119 height 39
type input "1"
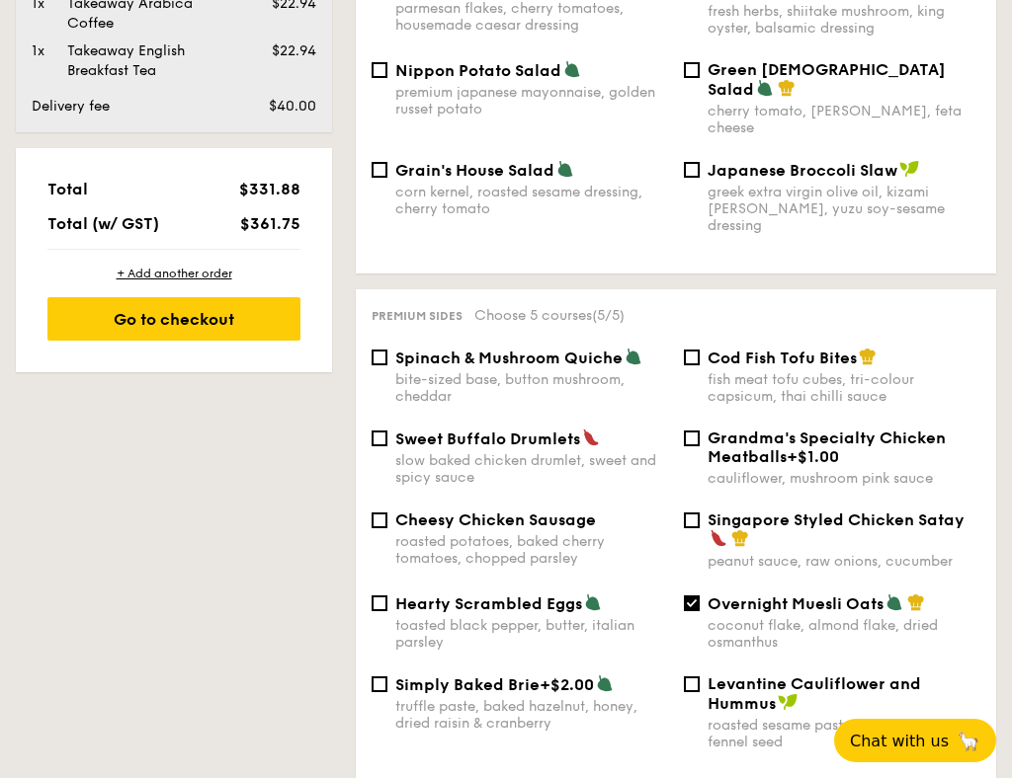
scroll to position [528, 0]
